Goal: Task Accomplishment & Management: Use online tool/utility

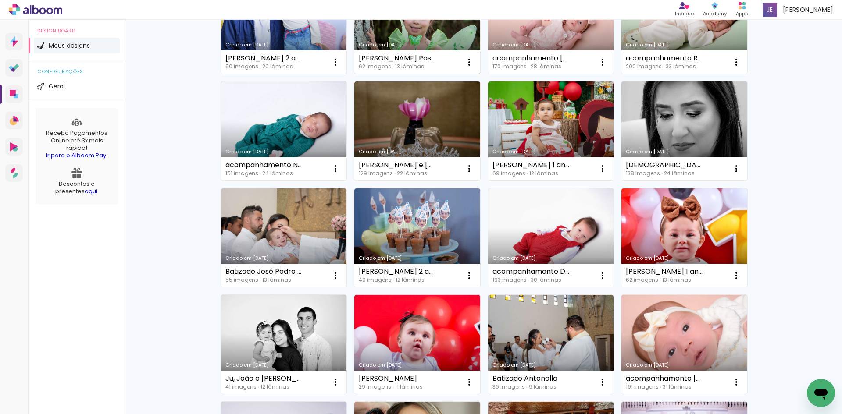
scroll to position [219, 0]
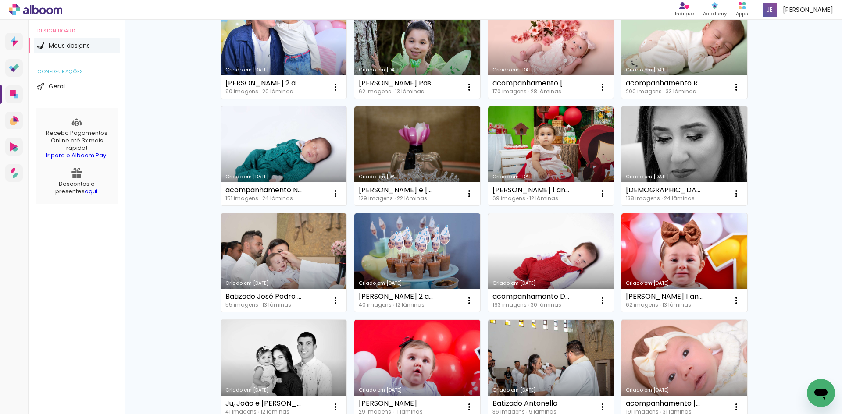
click at [692, 155] on link "Criado em 23/06/25" at bounding box center [684, 156] width 126 height 99
